Goal: Task Accomplishment & Management: Complete application form

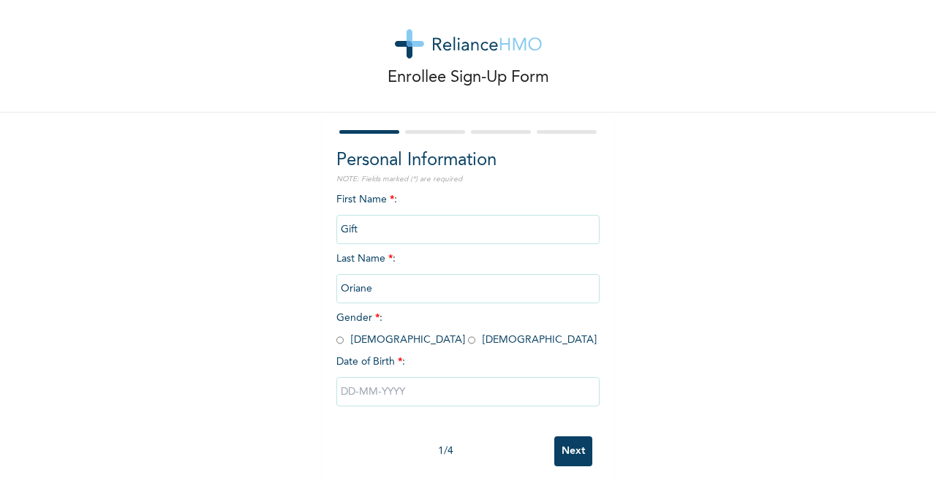
scroll to position [28, 0]
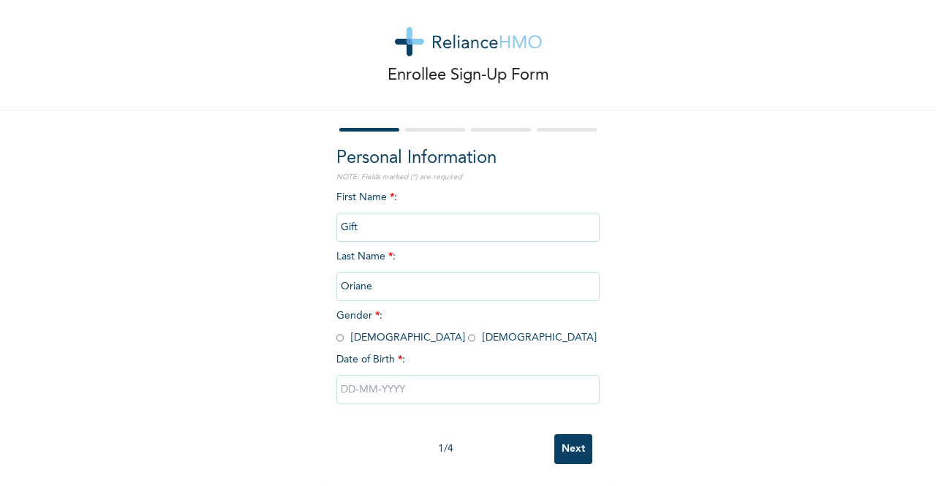
click at [468, 331] on input "radio" at bounding box center [471, 338] width 7 height 14
radio input "true"
click at [374, 380] on input "text" at bounding box center [467, 389] width 263 height 29
select select "9"
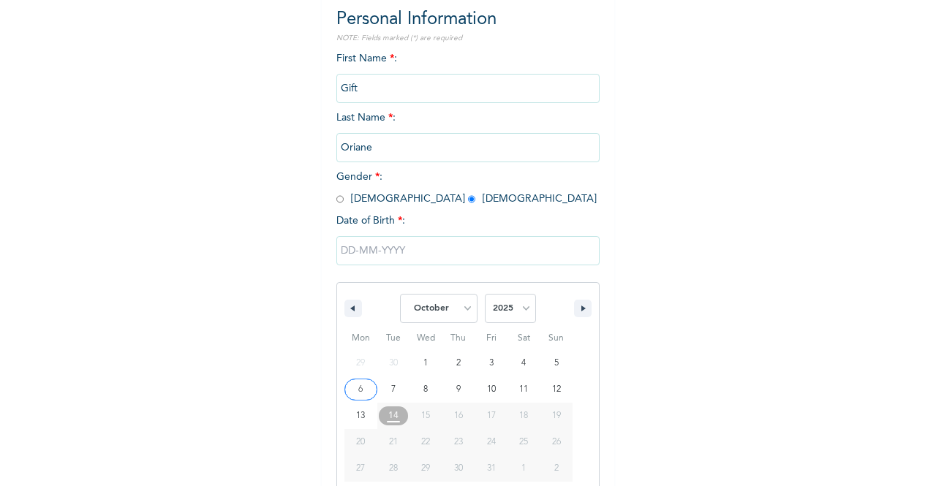
scroll to position [178, 0]
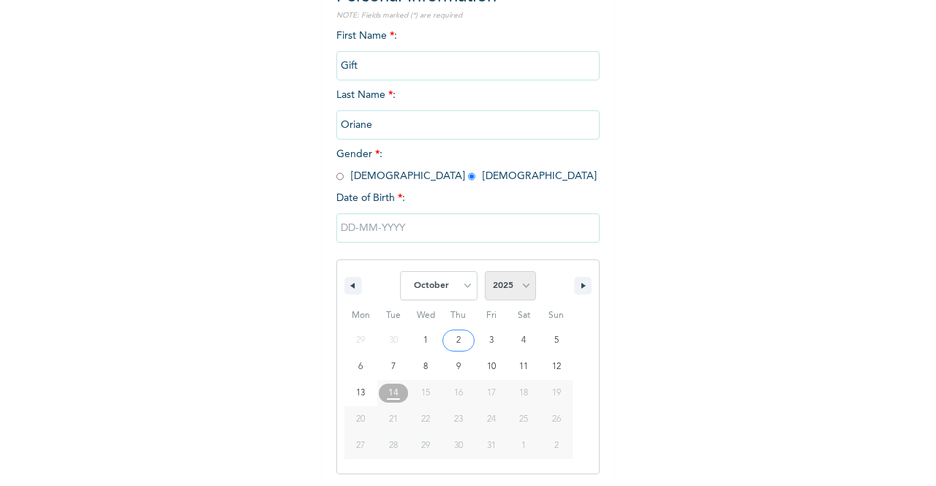
click at [524, 282] on select "2025 2024 2023 2022 2021 2020 2019 2018 2017 2016 2015 2014 2013 2012 2011 2010…" at bounding box center [510, 285] width 51 height 29
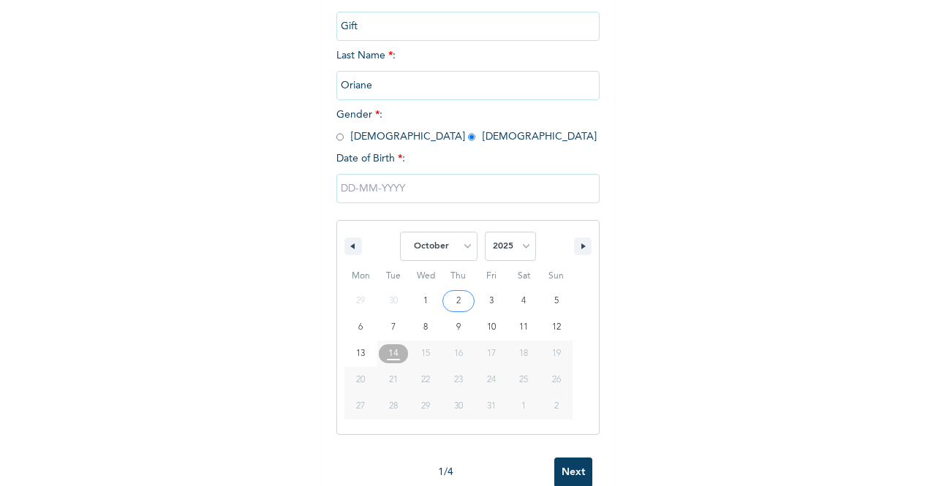
scroll to position [219, 0]
click at [519, 248] on select "2025 2024 2023 2022 2021 2020 2019 2018 2017 2016 2015 2014 2013 2012 2011 2010…" at bounding box center [510, 244] width 51 height 29
select select "1997"
click at [485, 231] on select "2025 2024 2023 2022 2021 2020 2019 2018 2017 2016 2015 2014 2013 2012 2011 2010…" at bounding box center [510, 244] width 51 height 29
click at [468, 242] on select "January February March April May June July August September October November De…" at bounding box center [439, 244] width 78 height 29
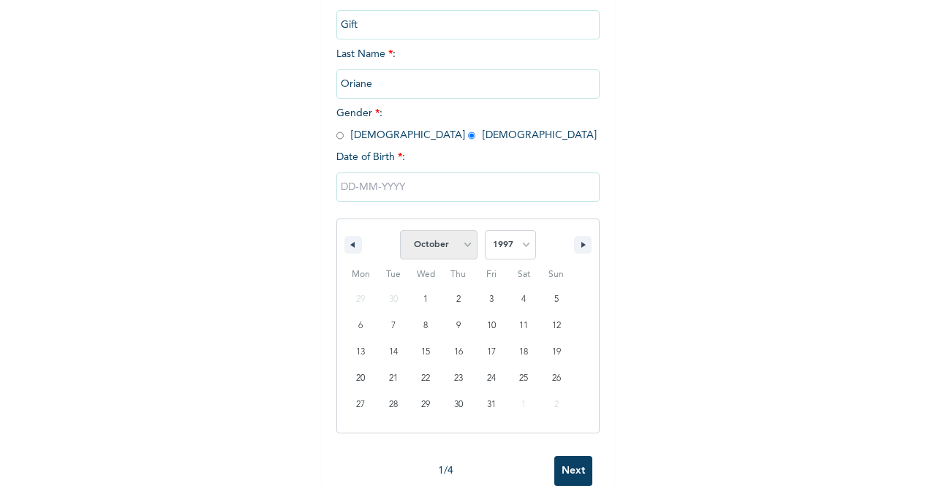
select select "4"
click at [400, 231] on select "January February March April May June July August September October November De…" at bounding box center [439, 244] width 78 height 29
type input "[DATE]"
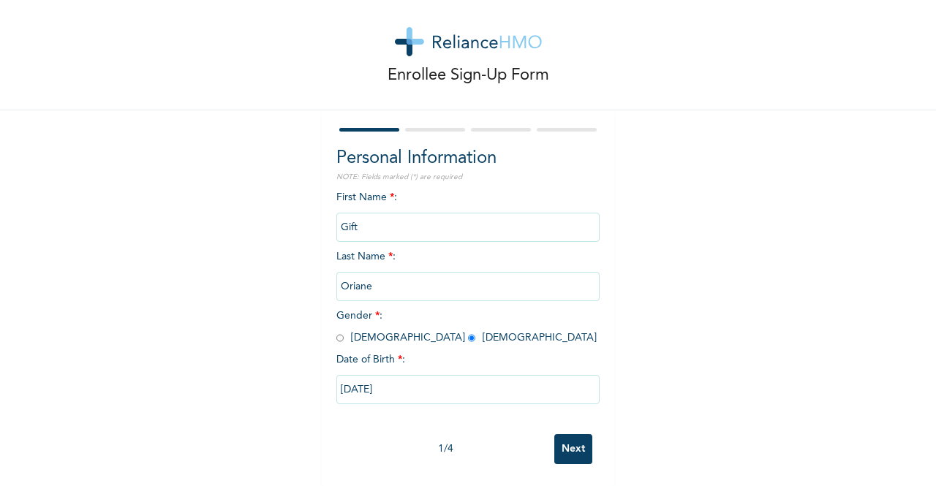
click at [547, 442] on div "1 / 4" at bounding box center [445, 449] width 218 height 15
click at [558, 436] on input "Next" at bounding box center [573, 449] width 38 height 30
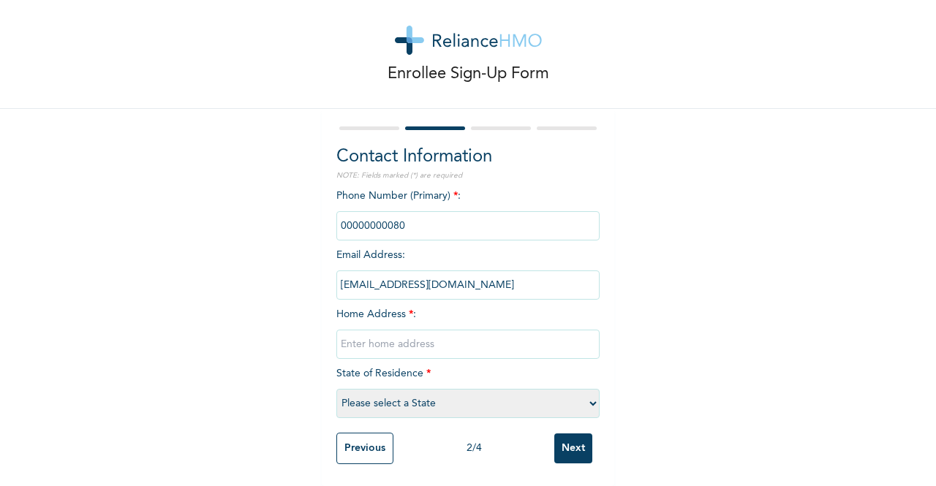
click at [423, 217] on input "phone" at bounding box center [467, 225] width 263 height 29
click at [394, 217] on input "phone" at bounding box center [467, 225] width 263 height 29
click at [377, 216] on input "phone" at bounding box center [467, 225] width 263 height 29
click at [411, 215] on input "phone" at bounding box center [467, 225] width 263 height 29
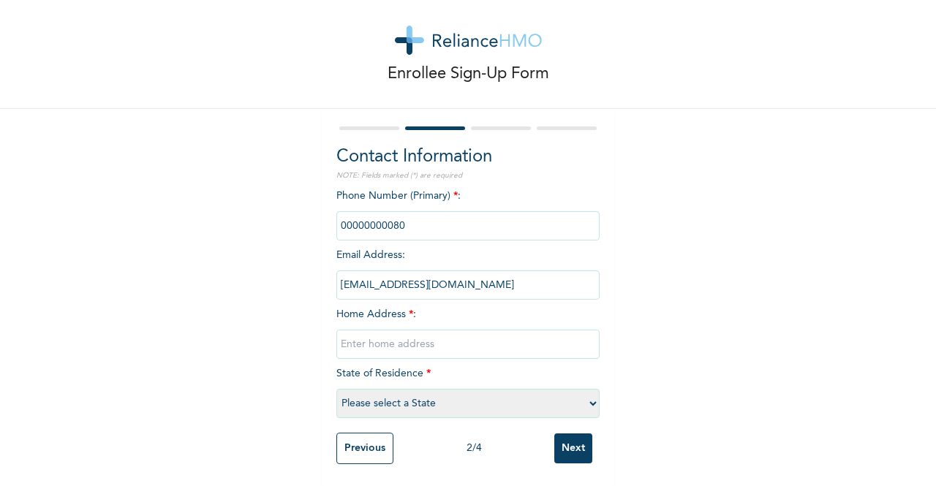
click at [385, 214] on input "phone" at bounding box center [467, 225] width 263 height 29
drag, startPoint x: 344, startPoint y: 209, endPoint x: 350, endPoint y: 225, distance: 16.4
click at [346, 211] on input "phone" at bounding box center [467, 225] width 263 height 29
click at [340, 218] on input "phone" at bounding box center [467, 225] width 263 height 29
click at [344, 219] on input "phone" at bounding box center [467, 225] width 263 height 29
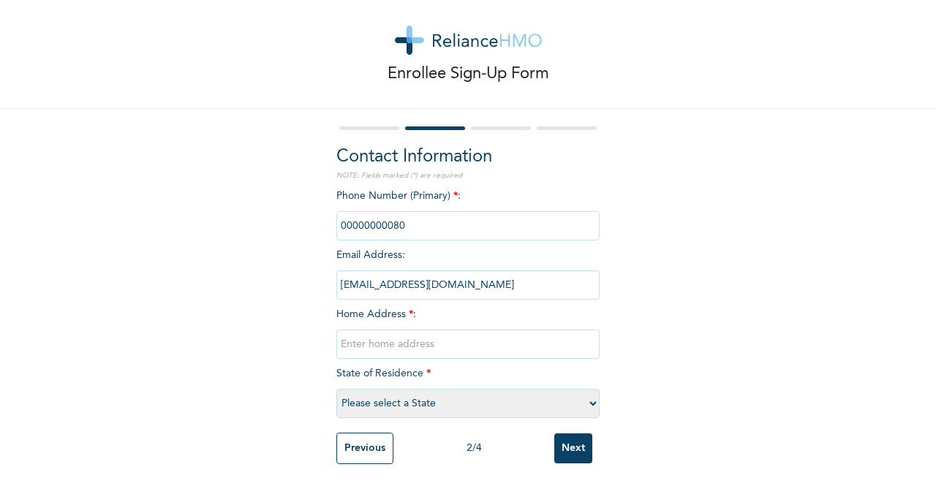
click at [390, 273] on input "[EMAIL_ADDRESS][DOMAIN_NAME]" at bounding box center [467, 285] width 263 height 29
click at [396, 337] on input "text" at bounding box center [467, 344] width 263 height 29
click at [400, 389] on select "Please select a State [PERSON_NAME] (FCT) [PERSON_NAME] Ibom [GEOGRAPHIC_DATA] …" at bounding box center [467, 403] width 263 height 29
select select "25"
click at [336, 389] on select "Please select a State [PERSON_NAME] (FCT) [PERSON_NAME] Ibom [GEOGRAPHIC_DATA] …" at bounding box center [467, 403] width 263 height 29
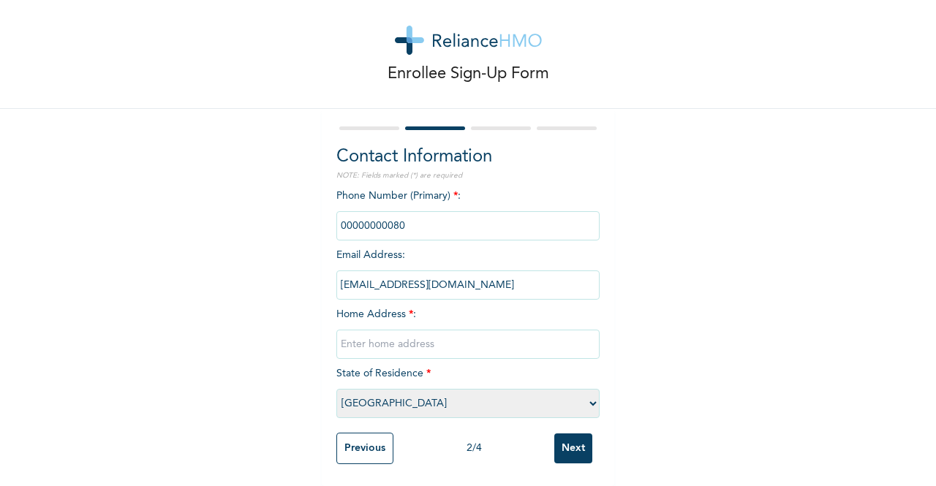
click at [453, 342] on input "text" at bounding box center [467, 344] width 263 height 29
type input "N"
type input "[STREET_ADDRESS]."
click at [397, 215] on input "phone" at bounding box center [467, 225] width 263 height 29
click at [383, 217] on input "phone" at bounding box center [467, 225] width 263 height 29
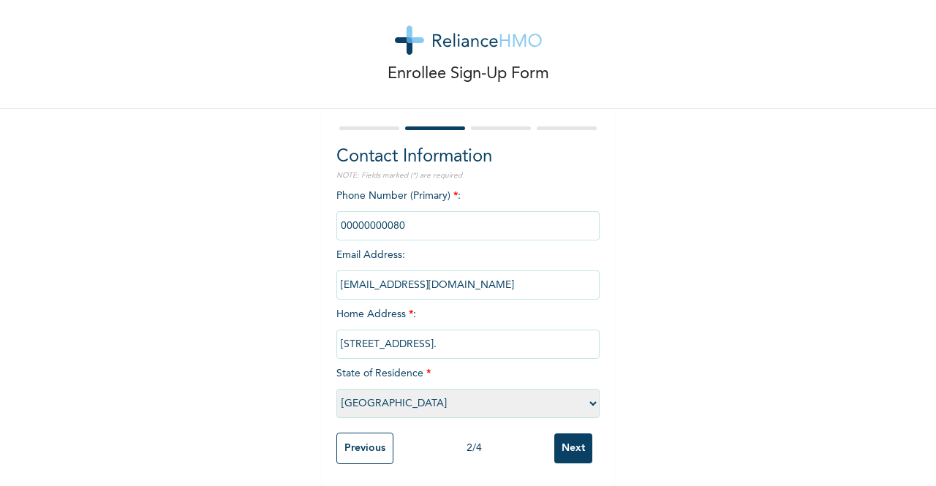
drag, startPoint x: 354, startPoint y: 217, endPoint x: 344, endPoint y: 224, distance: 12.0
click at [347, 220] on input "phone" at bounding box center [467, 225] width 263 height 29
click at [401, 215] on input "phone" at bounding box center [467, 225] width 263 height 29
click at [577, 441] on input "Next" at bounding box center [573, 449] width 38 height 30
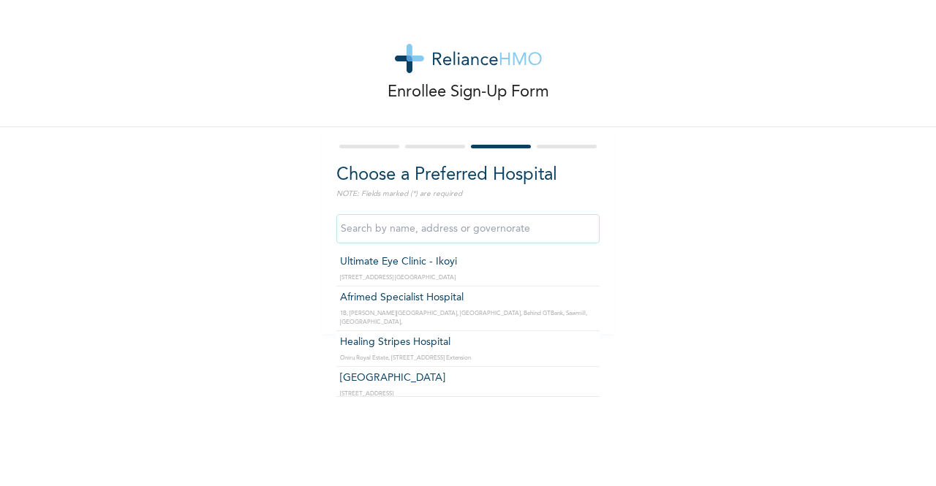
click at [459, 235] on input "text" at bounding box center [467, 228] width 263 height 29
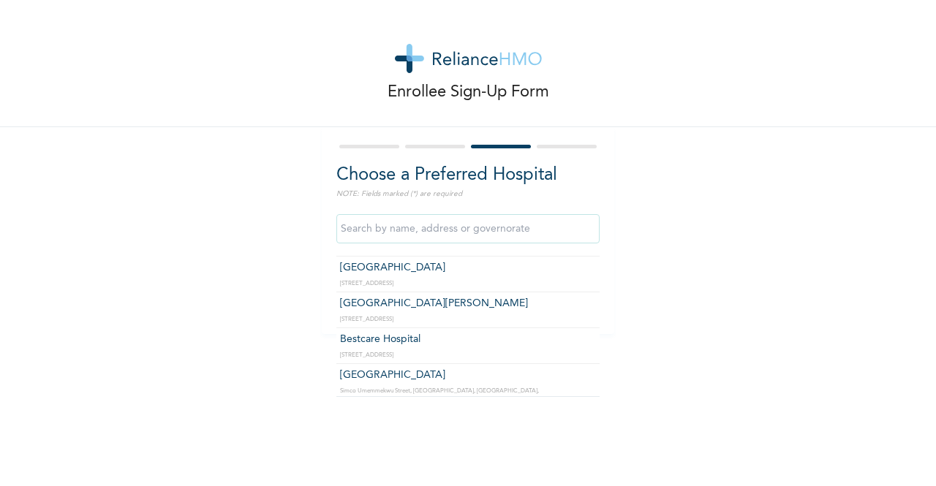
scroll to position [1717, 0]
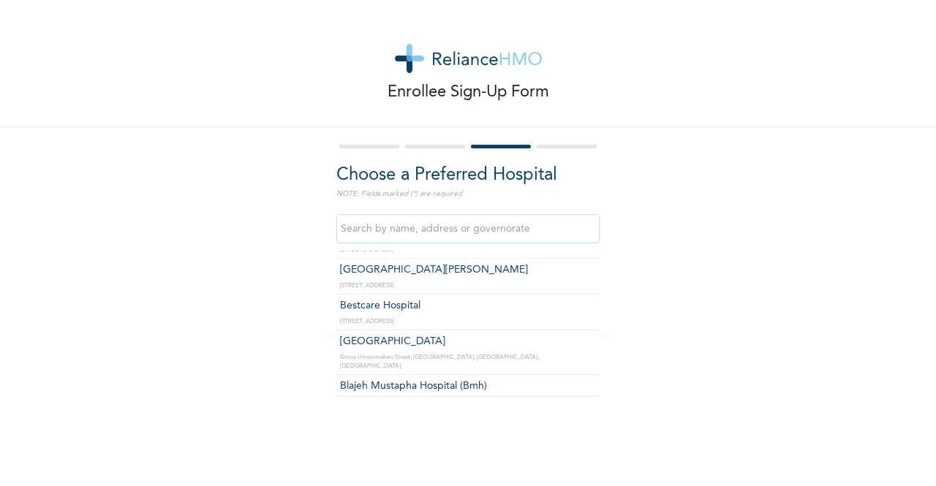
type input "Bestcare Hospital"
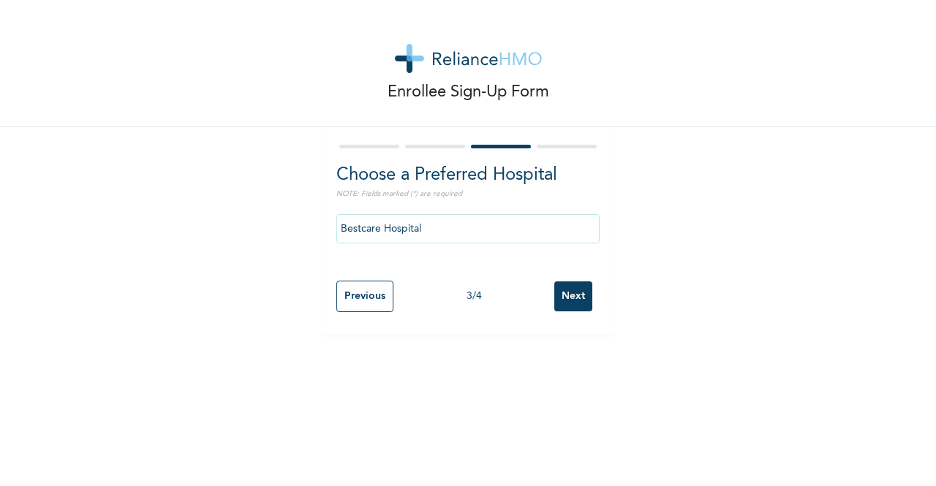
click at [554, 294] on input "Next" at bounding box center [573, 297] width 38 height 30
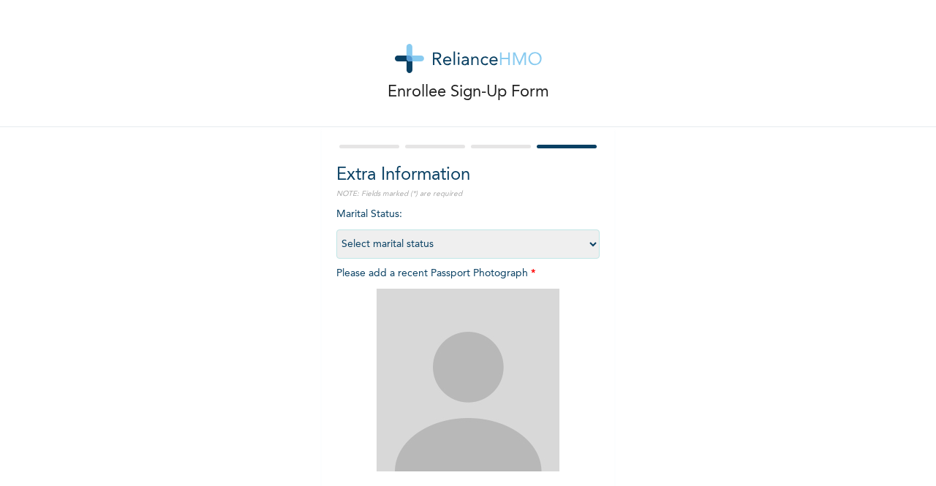
click at [587, 246] on select "Select marital status [DEMOGRAPHIC_DATA] Married [DEMOGRAPHIC_DATA] Widow/[DEMO…" at bounding box center [467, 244] width 263 height 29
select select "1"
click at [336, 230] on select "Select marital status [DEMOGRAPHIC_DATA] Married [DEMOGRAPHIC_DATA] Widow/[DEMO…" at bounding box center [467, 244] width 263 height 29
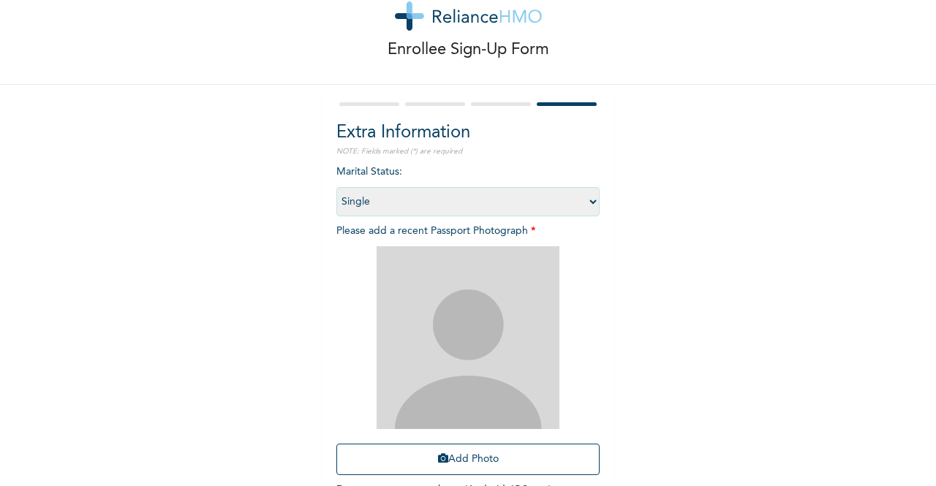
scroll to position [154, 0]
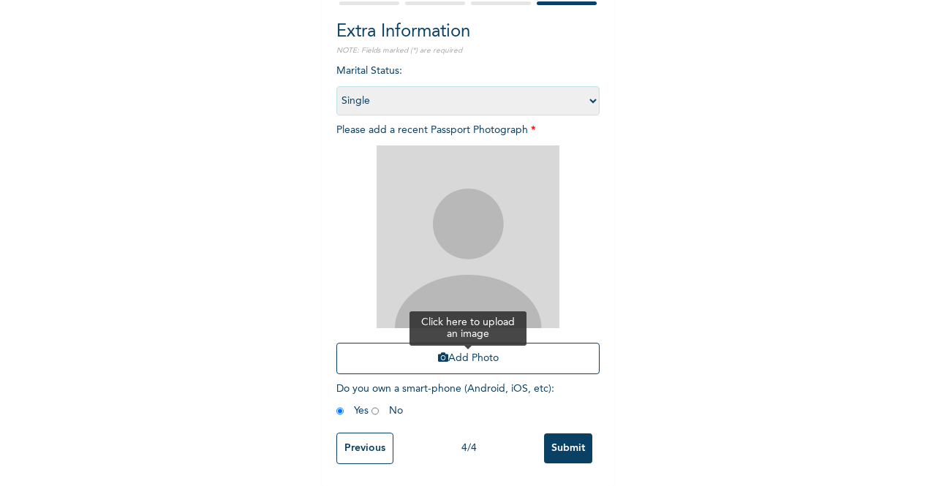
click at [463, 353] on button "Add Photo" at bounding box center [467, 358] width 263 height 31
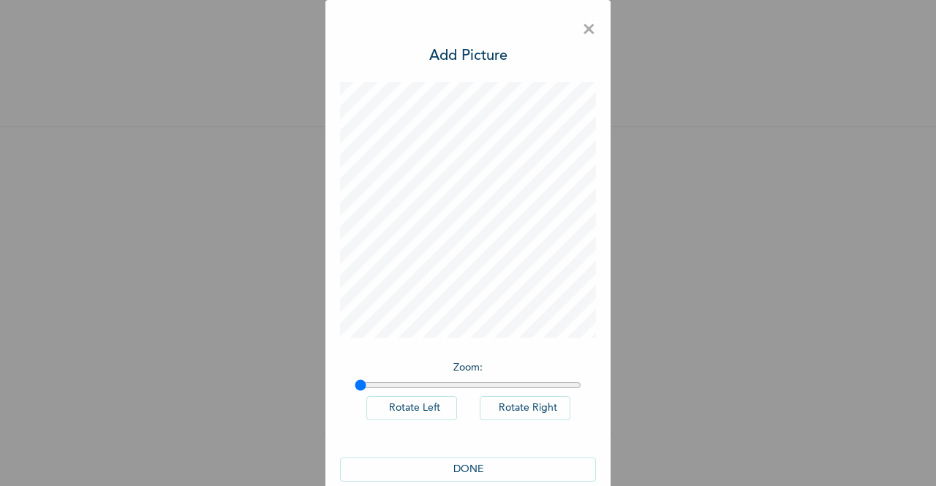
click at [484, 462] on button "DONE" at bounding box center [468, 470] width 256 height 24
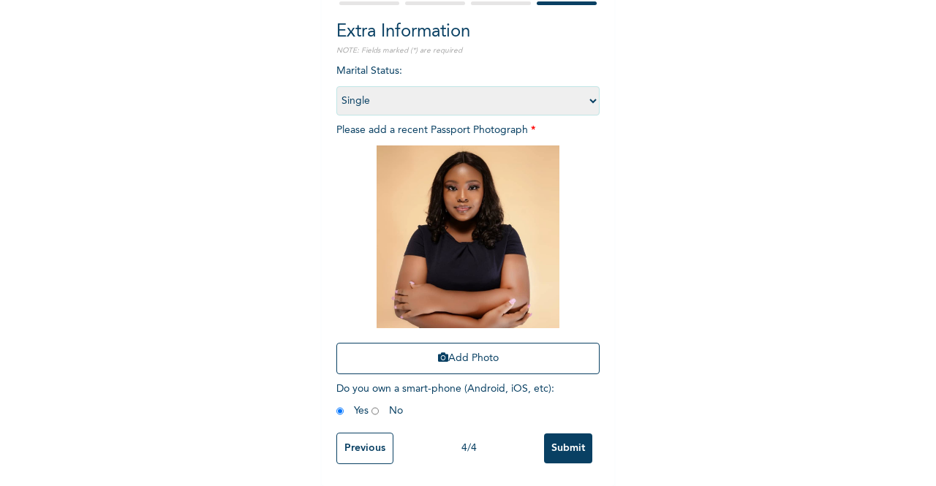
scroll to position [154, 0]
click at [557, 437] on input "Submit" at bounding box center [568, 449] width 48 height 30
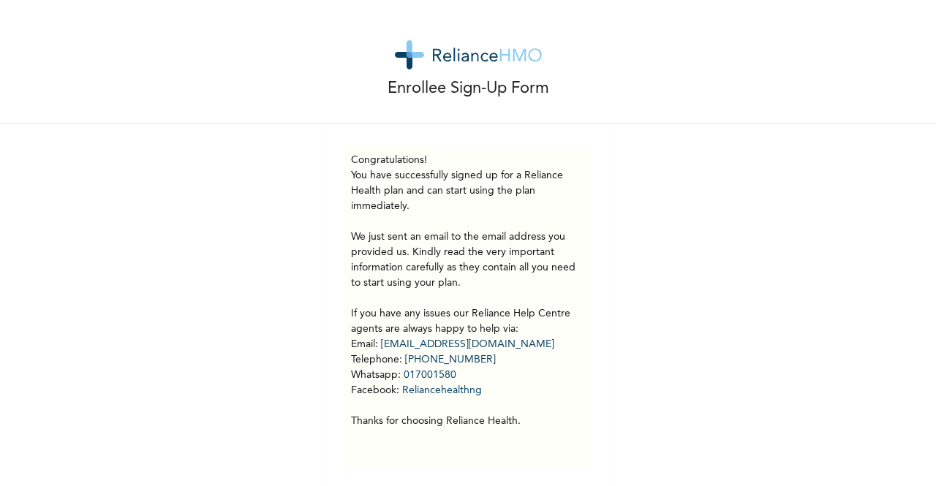
scroll to position [0, 0]
